Goal: Task Accomplishment & Management: Use online tool/utility

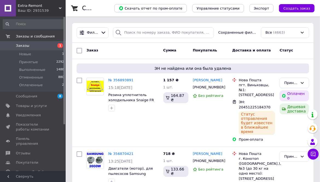
click at [58, 9] on div "Ваш ID: 2931539" at bounding box center [42, 10] width 48 height 5
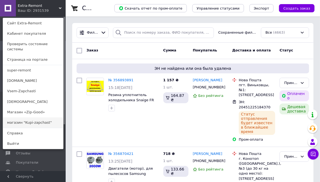
click at [33, 117] on link "магазин "Kupi-zapchast"" at bounding box center [33, 122] width 60 height 10
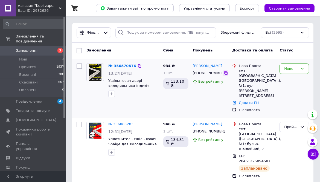
click at [224, 74] on icon at bounding box center [226, 73] width 4 height 4
click at [248, 101] on link "Додати ЕН" at bounding box center [249, 103] width 20 height 4
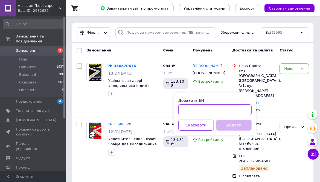
click at [210, 109] on input "Добавить ЕН" at bounding box center [214, 109] width 73 height 11
paste input "20451225318098"
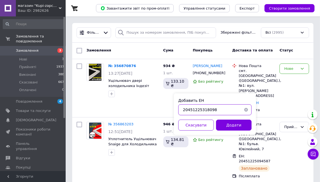
type input "20451225318098"
click at [234, 127] on button "Додати" at bounding box center [234, 125] width 36 height 11
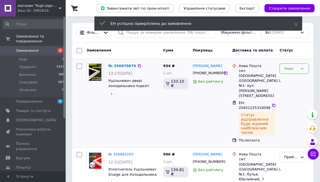
click at [304, 67] on icon at bounding box center [302, 69] width 4 height 4
click at [296, 80] on li "Прийнято" at bounding box center [294, 80] width 29 height 10
